Goal: Navigation & Orientation: Understand site structure

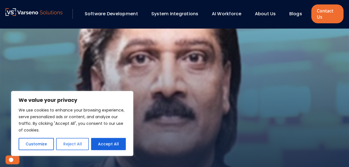
click at [77, 147] on button "Reject All" at bounding box center [72, 144] width 33 height 12
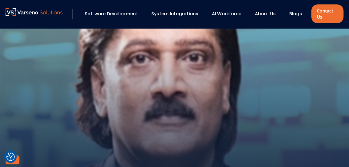
click at [198, 104] on div "Ravi Sigicharla March 21, 2025" at bounding box center [174, 118] width 349 height 181
click at [63, 16] on img at bounding box center [34, 12] width 57 height 8
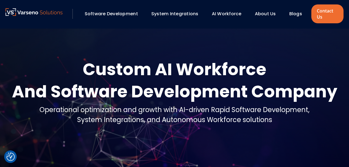
click at [118, 14] on link "Software Development" at bounding box center [111, 14] width 53 height 6
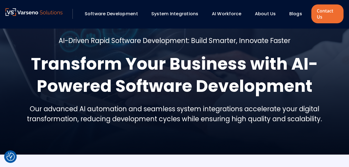
scroll to position [18, 0]
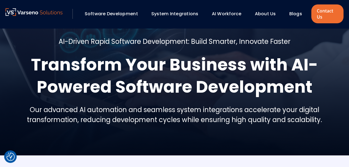
click at [167, 13] on link "System Integrations" at bounding box center [174, 14] width 47 height 6
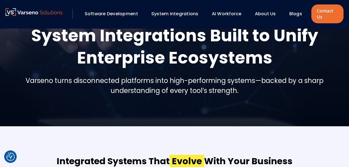
scroll to position [47, 0]
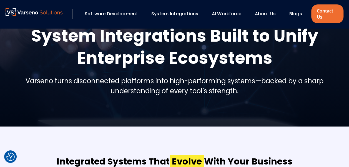
click at [228, 12] on link "AI Workforce" at bounding box center [227, 14] width 30 height 6
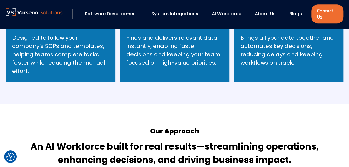
scroll to position [248, 0]
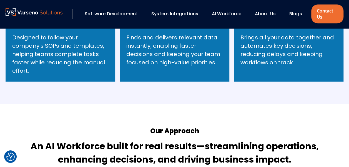
click at [195, 12] on link "System Integrations" at bounding box center [174, 14] width 47 height 6
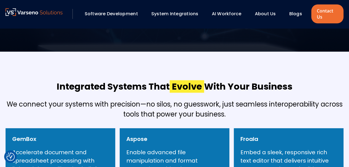
scroll to position [121, 0]
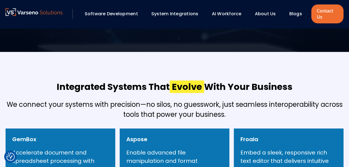
click at [233, 16] on div "AI Workforce" at bounding box center [227, 14] width 30 height 7
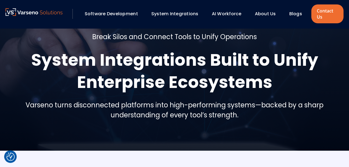
scroll to position [0, 0]
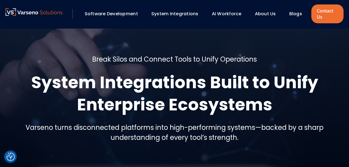
click at [233, 12] on link "AI Workforce" at bounding box center [227, 14] width 30 height 6
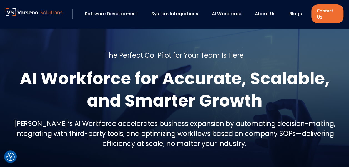
click at [270, 10] on div "About Us" at bounding box center [268, 13] width 32 height 9
click at [270, 13] on link "About Us" at bounding box center [265, 14] width 21 height 6
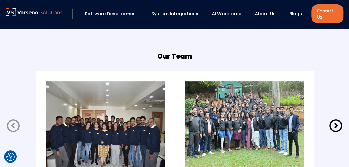
scroll to position [1092, 0]
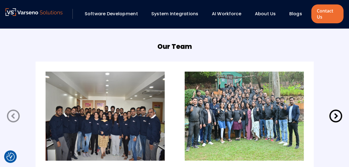
click at [340, 108] on icon at bounding box center [336, 116] width 16 height 16
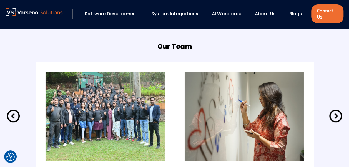
click at [340, 108] on icon at bounding box center [336, 116] width 16 height 16
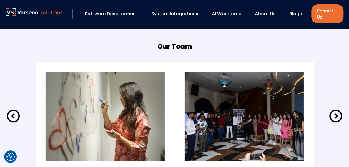
click at [340, 108] on icon at bounding box center [336, 116] width 16 height 16
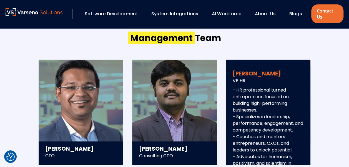
scroll to position [739, 0]
